Goal: Check status: Check status

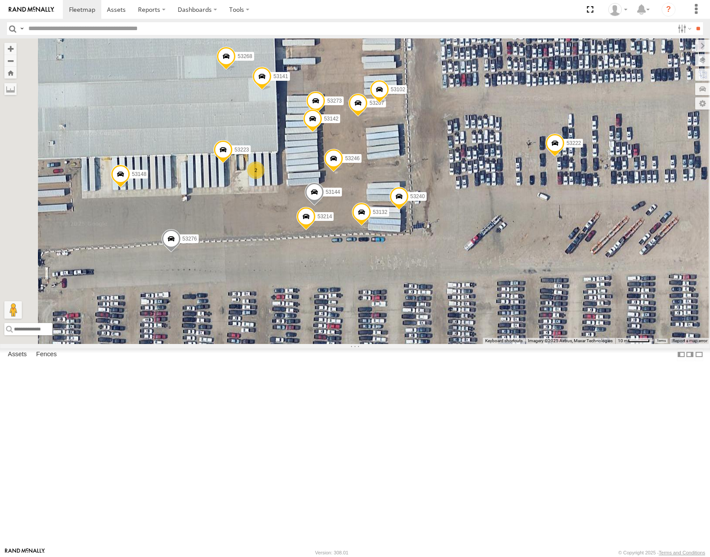
drag, startPoint x: 400, startPoint y: 251, endPoint x: 414, endPoint y: 215, distance: 38.6
click at [322, 133] on span at bounding box center [312, 121] width 19 height 24
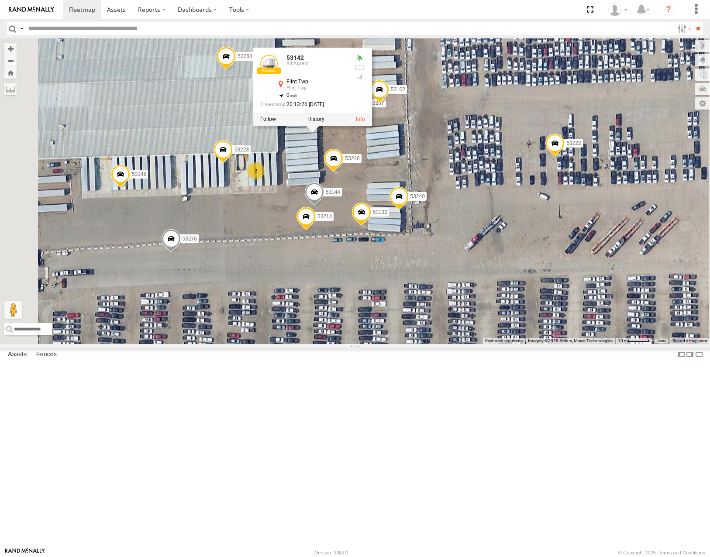
click at [368, 343] on div "53223 2 53229 53246 53267 53222 53102 53268 53148 53132 53214 53273 53142 53276…" at bounding box center [355, 190] width 710 height 305
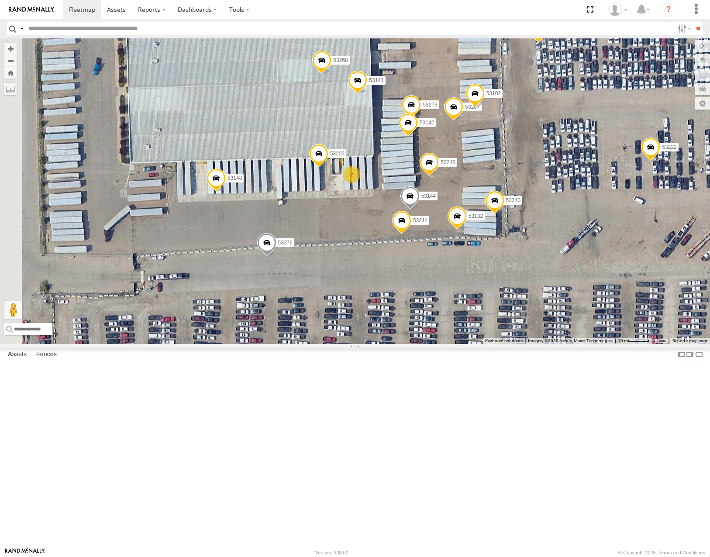
drag, startPoint x: 282, startPoint y: 293, endPoint x: 385, endPoint y: 296, distance: 103.0
click at [385, 296] on div "53223 2 53229 53246 53267 53222 53102 53268 53148 53132 53214 53273 53142 53276…" at bounding box center [355, 190] width 710 height 305
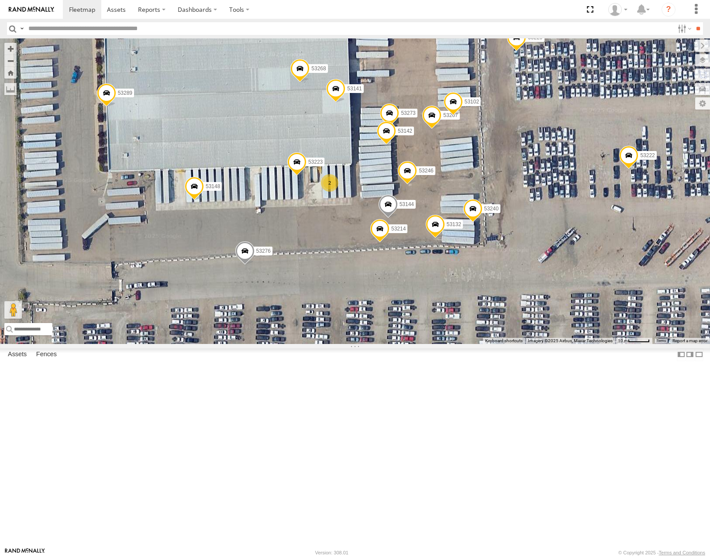
drag, startPoint x: 431, startPoint y: 303, endPoint x: 408, endPoint y: 312, distance: 24.7
click at [408, 312] on div "53223 2 53229 53246 53267 53222 53102 53268 53148 53132 53214 53273 53142 53276…" at bounding box center [355, 190] width 710 height 305
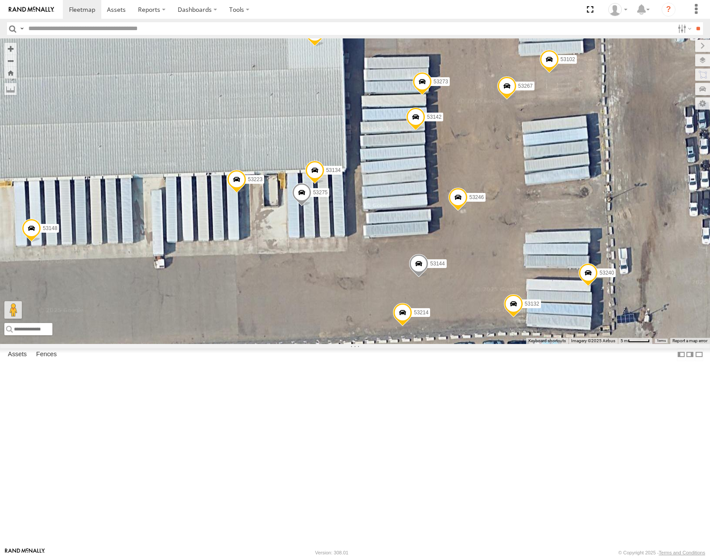
drag, startPoint x: 465, startPoint y: 221, endPoint x: 436, endPoint y: 232, distance: 31.1
click at [436, 232] on div "53223 53229 53246 53267 53222 53102 53268 53148 53132 53214 53273 53142 53276 5…" at bounding box center [355, 190] width 710 height 305
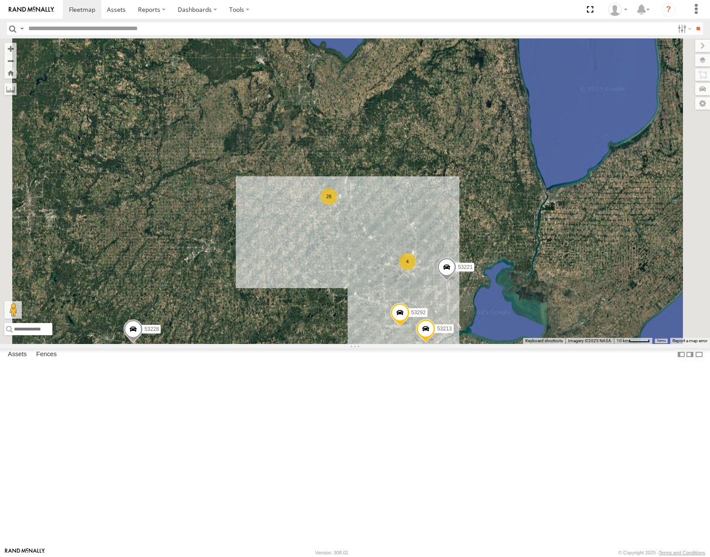
drag, startPoint x: 460, startPoint y: 232, endPoint x: 456, endPoint y: 242, distance: 10.9
click at [454, 242] on div "53213 53221 53292 28 2 53285 53225 4 5 2 53228" at bounding box center [355, 190] width 710 height 305
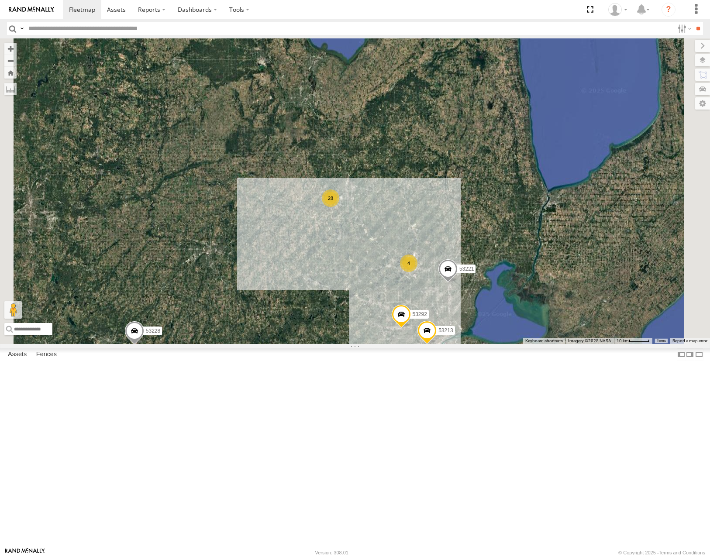
drag, startPoint x: 482, startPoint y: 397, endPoint x: 420, endPoint y: 258, distance: 152.4
click at [422, 261] on div "28 2 53285 53225 53213 4 5 53221 2 53292 53228" at bounding box center [355, 190] width 710 height 305
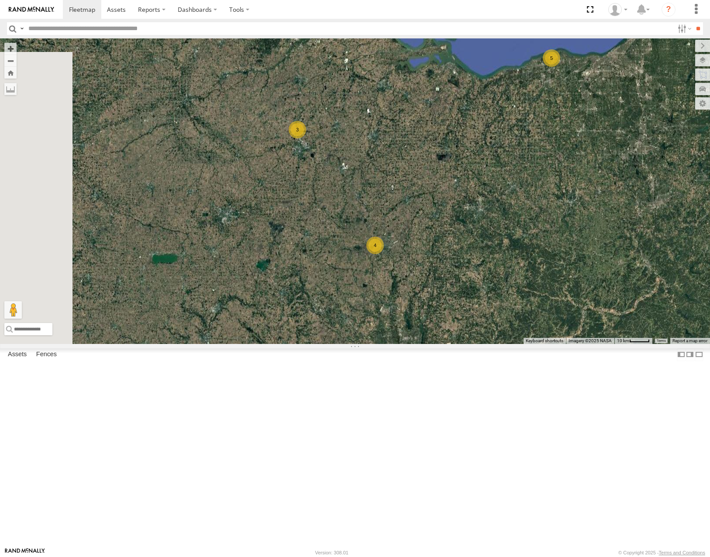
click at [552, 285] on div "28 2 53285 53225 53213 4 5 53221 2 53292 53228 5 3 4 53287" at bounding box center [355, 190] width 710 height 305
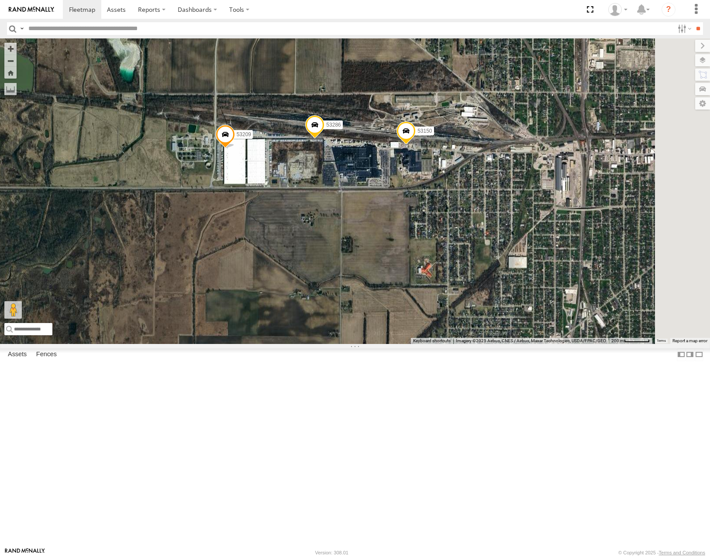
drag, startPoint x: 505, startPoint y: 247, endPoint x: 462, endPoint y: 254, distance: 43.8
click at [462, 254] on div "53285 53225 53213 53221 53292 53228 53287 53210 53104 53105 53150 53209 53286" at bounding box center [355, 190] width 710 height 305
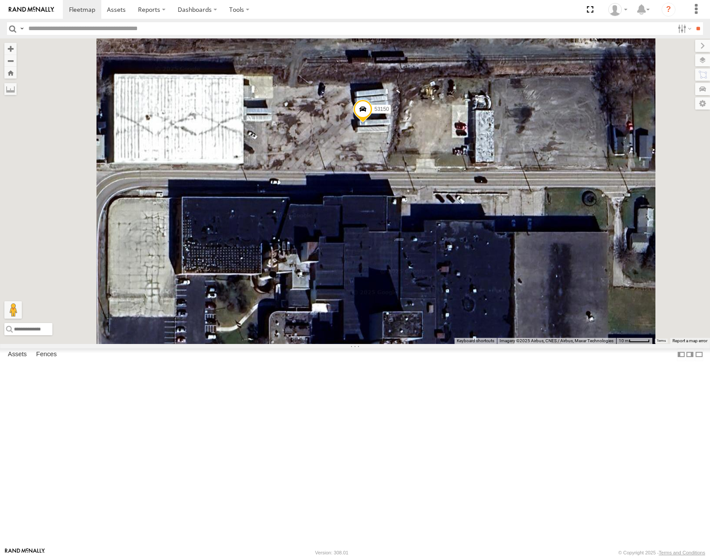
drag, startPoint x: 498, startPoint y: 243, endPoint x: 503, endPoint y: 285, distance: 42.2
click at [503, 285] on div "53285 53225 53213 53221 53292 53228 53287 53210 53104 53105 53150 53209 53286" at bounding box center [355, 190] width 710 height 305
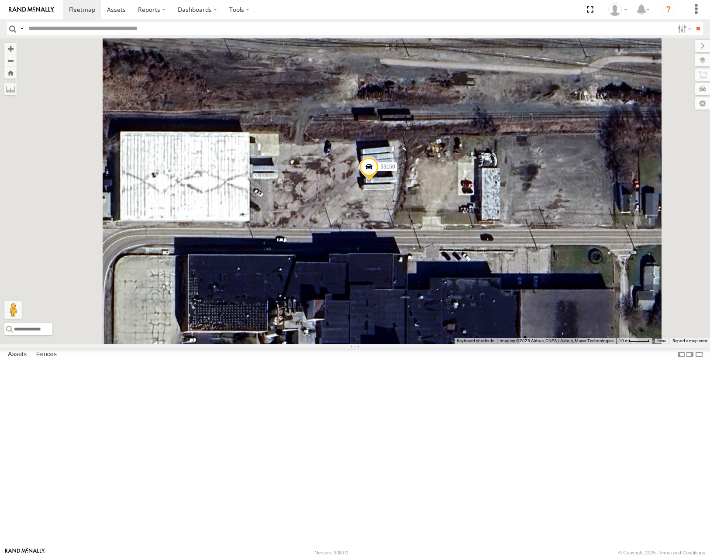
click at [378, 181] on span at bounding box center [368, 169] width 19 height 24
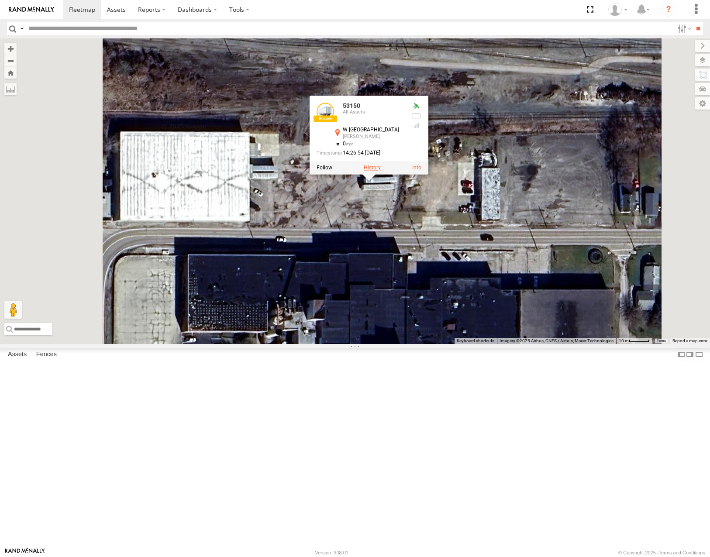
click at [381, 171] on label at bounding box center [372, 168] width 17 height 6
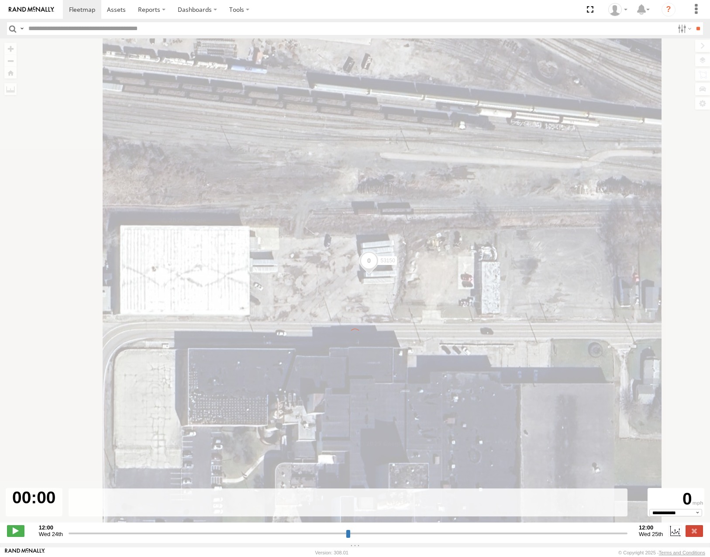
type input "**********"
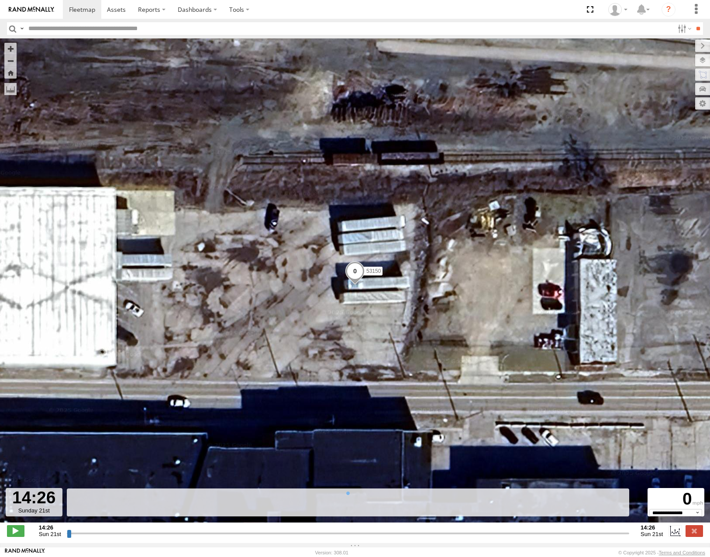
drag, startPoint x: 69, startPoint y: 536, endPoint x: 175, endPoint y: 514, distance: 108.0
click at [173, 529] on input "range" at bounding box center [348, 533] width 562 height 8
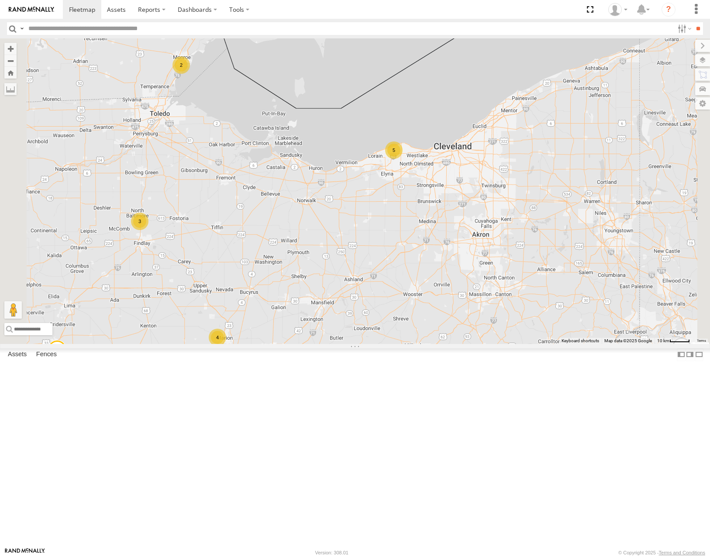
drag, startPoint x: 580, startPoint y: 268, endPoint x: 436, endPoint y: 314, distance: 151.4
click at [436, 314] on div "53280 53216 53287 53210 53143 53203 53145 53249 53271 53285 53260 53218 53228 5…" at bounding box center [355, 190] width 710 height 305
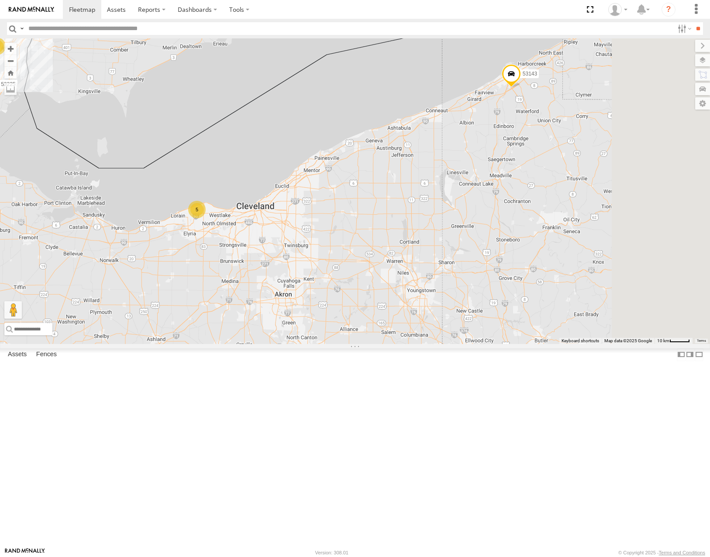
drag, startPoint x: 460, startPoint y: 299, endPoint x: 610, endPoint y: 292, distance: 150.3
click at [610, 292] on div "53280 53216 53287 53210 53143 53203 53145 53249 53271 53285 53260 53218 53228 5…" at bounding box center [355, 190] width 710 height 305
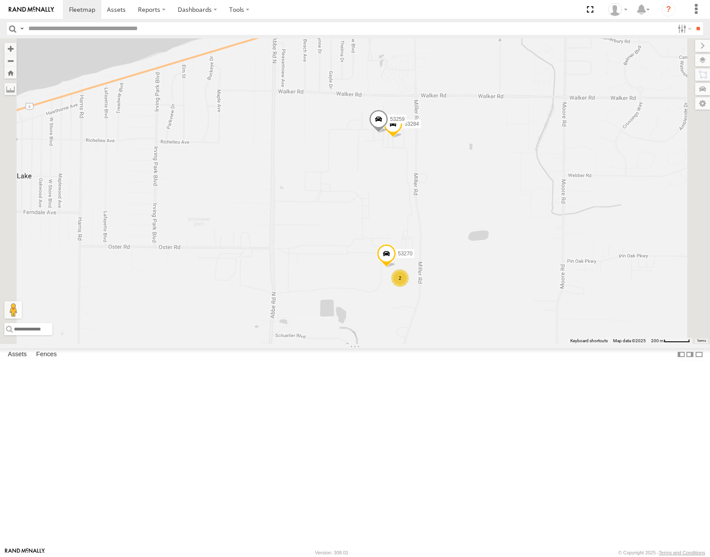
drag, startPoint x: 560, startPoint y: 305, endPoint x: 567, endPoint y: 261, distance: 43.8
click at [567, 261] on div "53280 53216 53287 53210 53143 53203 53145 53249 53271 53285 53260 53218 53228 5…" at bounding box center [355, 190] width 710 height 305
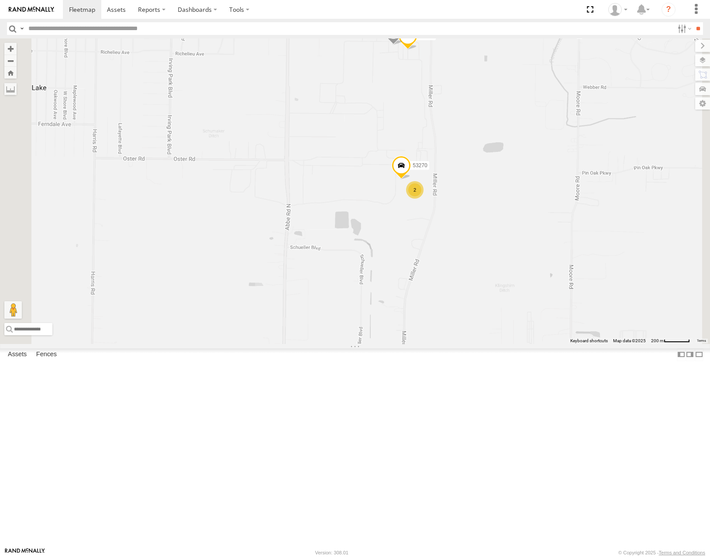
click at [574, 226] on div "53280 53216 53287 53210 53143 53203 53145 53249 53271 53285 53260 53218 53228 5…" at bounding box center [355, 190] width 710 height 305
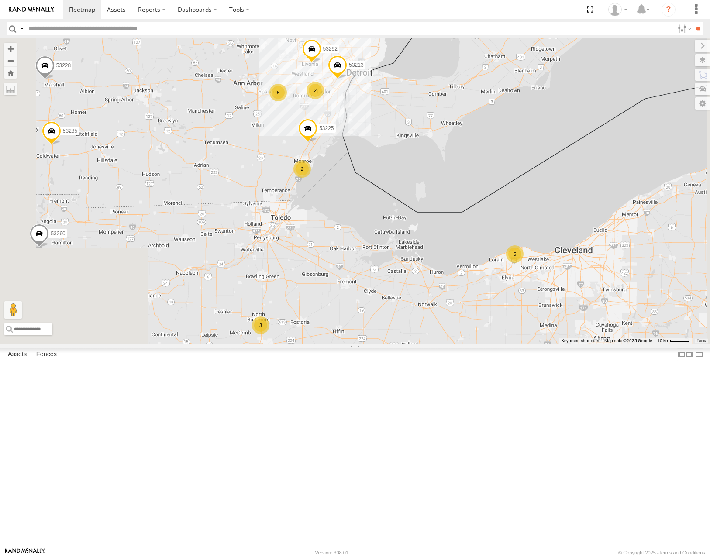
drag, startPoint x: 488, startPoint y: 306, endPoint x: 492, endPoint y: 311, distance: 6.9
click at [492, 311] on div "53280 53216 53287 53210 53143 53203 53145 53249 53271 53285 53260 53218 53228 5…" at bounding box center [355, 190] width 710 height 305
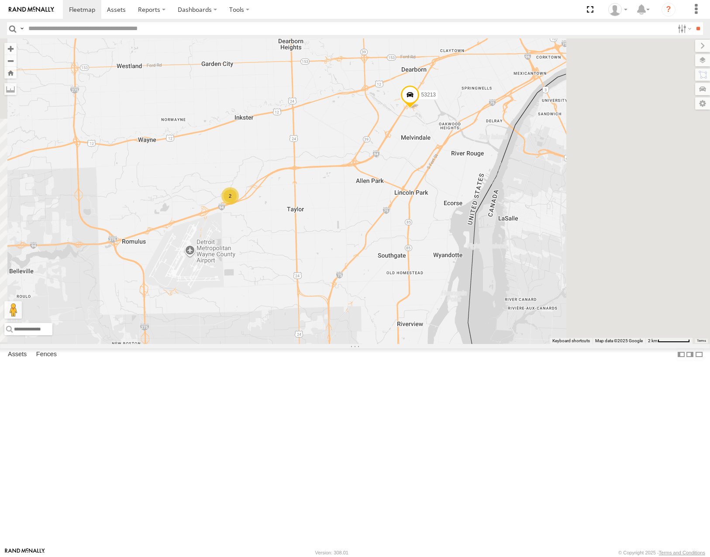
drag, startPoint x: 466, startPoint y: 241, endPoint x: 444, endPoint y: 306, distance: 68.3
click at [443, 306] on div "53280 53216 53287 53210 53143 53203 53145 53249 53271 53285 53260 53218 53228 5…" at bounding box center [355, 190] width 710 height 305
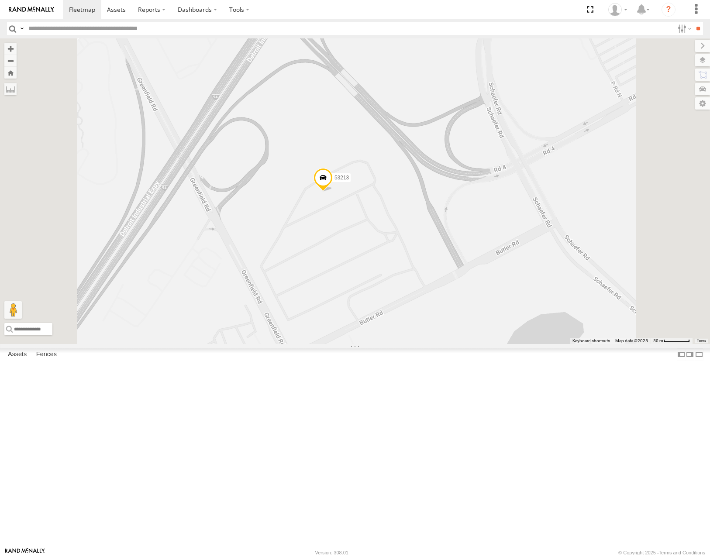
click at [333, 192] on span at bounding box center [322, 180] width 19 height 24
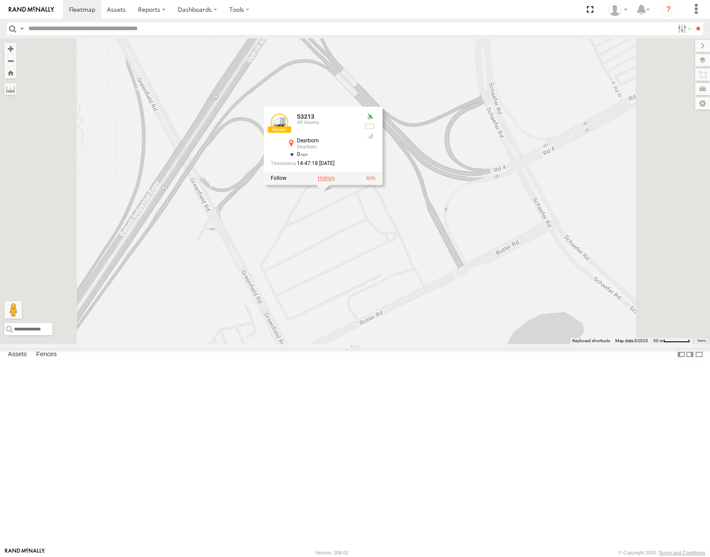
click at [335, 182] on label at bounding box center [326, 178] width 17 height 6
type input "**********"
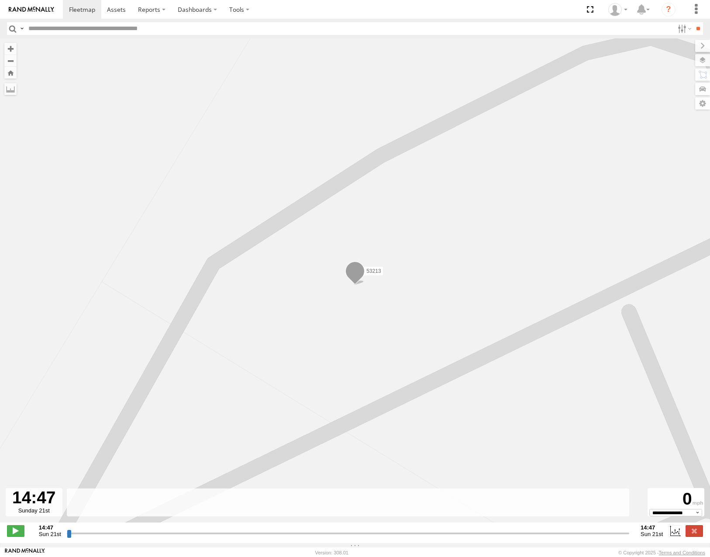
drag, startPoint x: 70, startPoint y: 537, endPoint x: 110, endPoint y: 538, distance: 40.6
click at [110, 537] on input "range" at bounding box center [348, 533] width 562 height 8
drag, startPoint x: 69, startPoint y: 537, endPoint x: 268, endPoint y: 364, distance: 264.0
click at [274, 529] on input "range" at bounding box center [348, 533] width 562 height 8
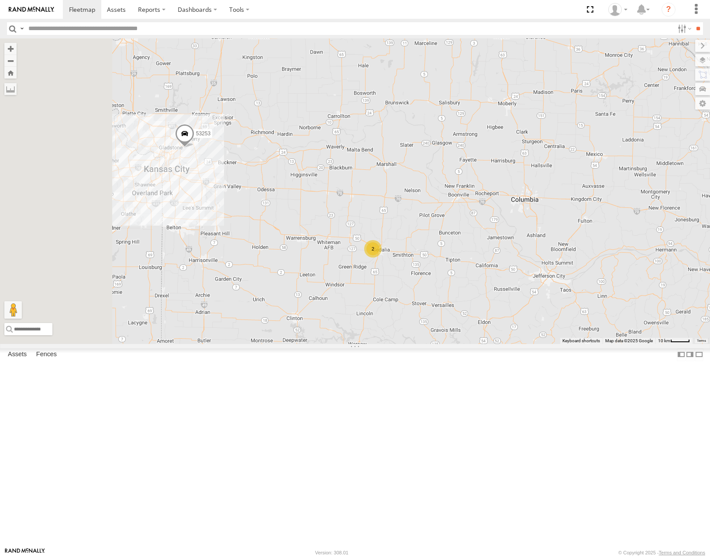
drag, startPoint x: 370, startPoint y: 347, endPoint x: 448, endPoint y: 353, distance: 78.3
click at [448, 343] on div "53280 53216 53287 53210 53143 53203 53145 53249 53146 2 53253" at bounding box center [355, 190] width 710 height 305
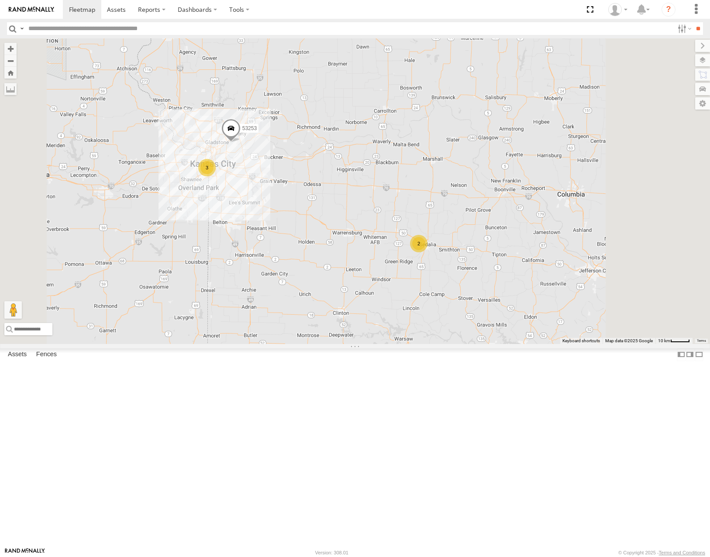
click at [440, 343] on div "53280 53216 53287 53210 53143 53203 53145 53249 53146 53253 3 2" at bounding box center [355, 190] width 710 height 305
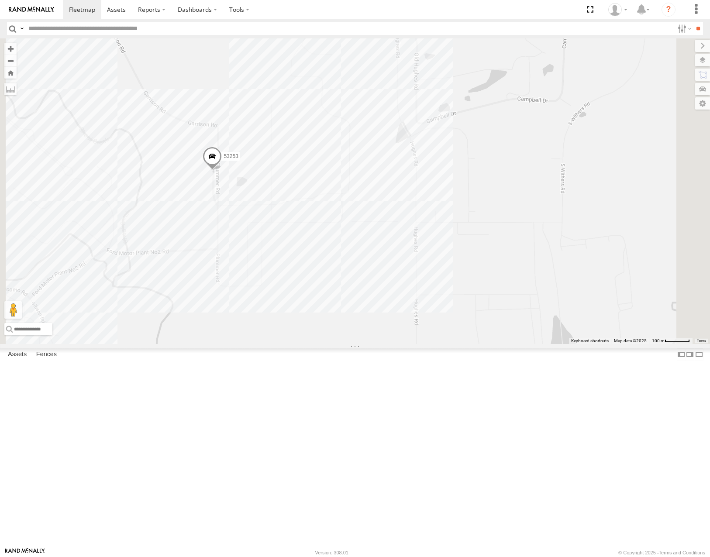
click at [222, 170] on span at bounding box center [212, 159] width 19 height 24
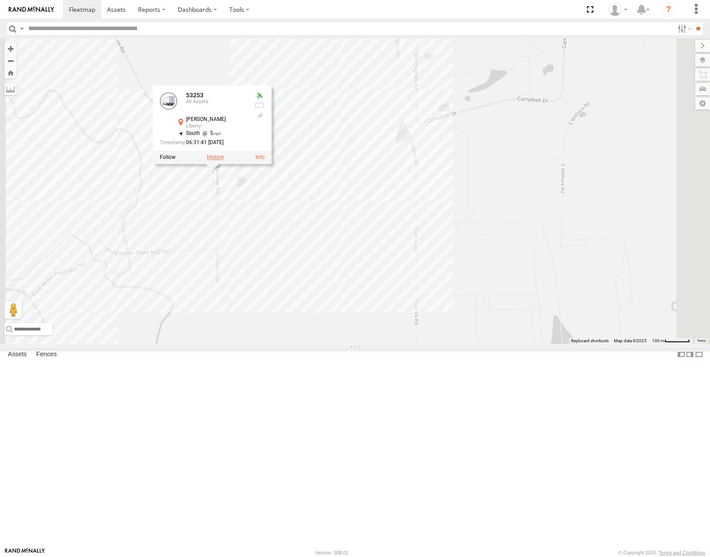
click at [224, 160] on label at bounding box center [215, 157] width 17 height 6
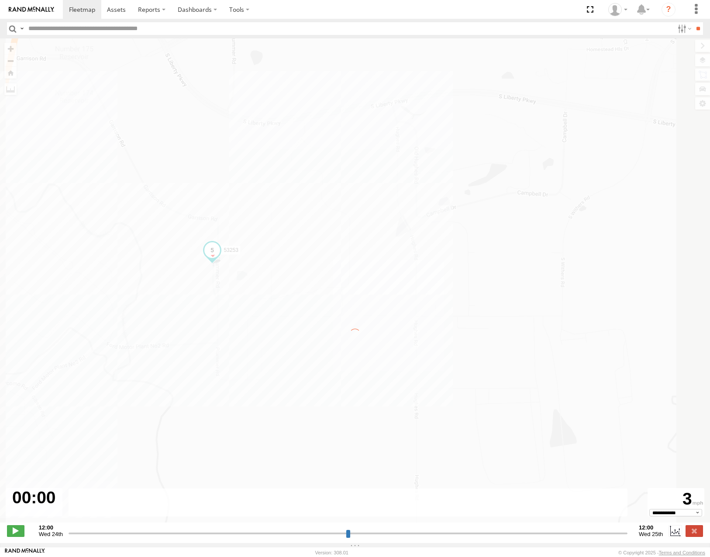
type input "**********"
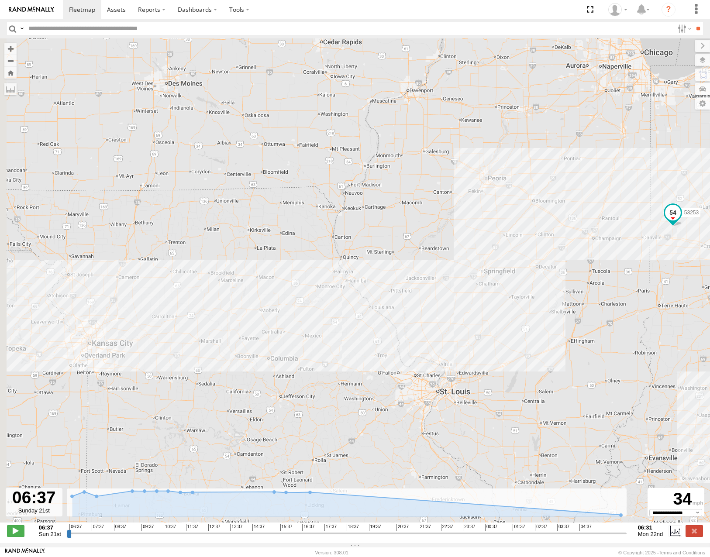
drag, startPoint x: 231, startPoint y: 353, endPoint x: 378, endPoint y: 340, distance: 147.2
click at [378, 340] on div "53253" at bounding box center [355, 284] width 710 height 493
